Goal: Task Accomplishment & Management: Use online tool/utility

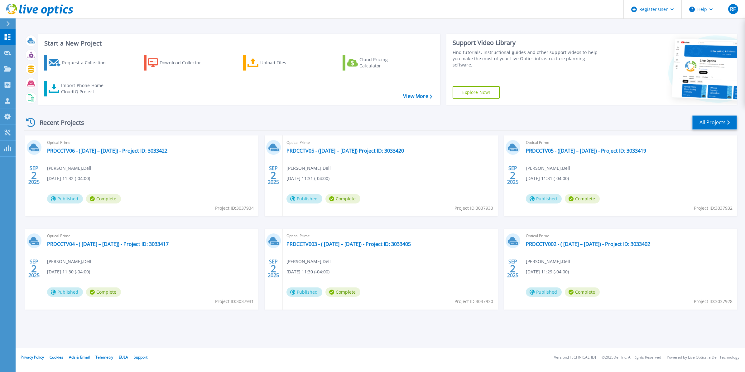
click at [701, 127] on link "All Projects" at bounding box center [714, 122] width 45 height 14
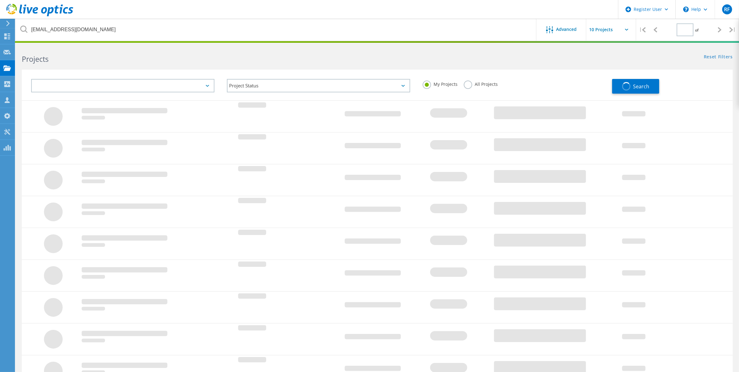
type input "1"
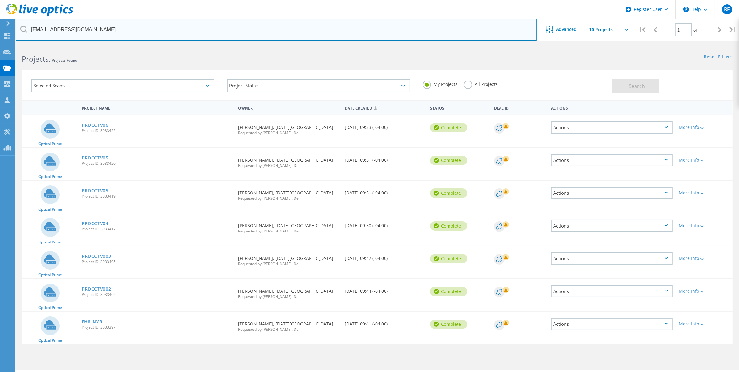
click at [115, 33] on input "ichawla@fridayharbour.com" at bounding box center [276, 30] width 521 height 22
drag, startPoint x: 115, startPoint y: 33, endPoint x: 0, endPoint y: 32, distance: 114.7
click at [0, 32] on html "Register User \n Help Explore Helpful Articles Contact Support RF Dell User Rob…" at bounding box center [369, 194] width 739 height 389
click at [170, 33] on input "ichawla@fridayharbour.com" at bounding box center [276, 30] width 521 height 22
type input "i"
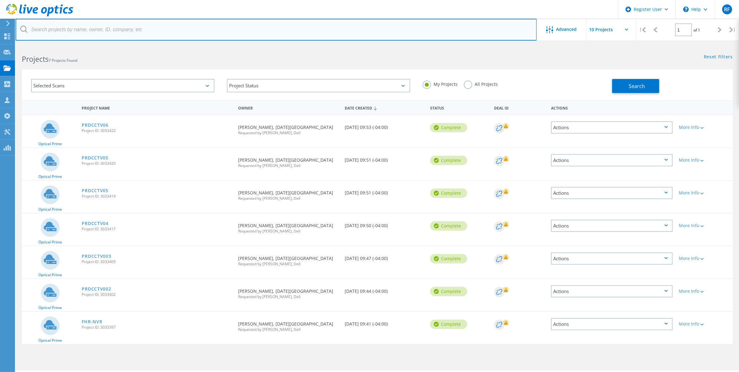
paste input "Kieran Heffernan <kheffernan@oceanchoice.com>"
drag, startPoint x: 73, startPoint y: 29, endPoint x: -2, endPoint y: 45, distance: 75.8
click at [0, 45] on html "Register User \n Help Explore Helpful Articles Contact Support RF Dell User Rob…" at bounding box center [369, 194] width 739 height 389
type input "kheffernan@oceanchoice.com"
